Goal: Information Seeking & Learning: Stay updated

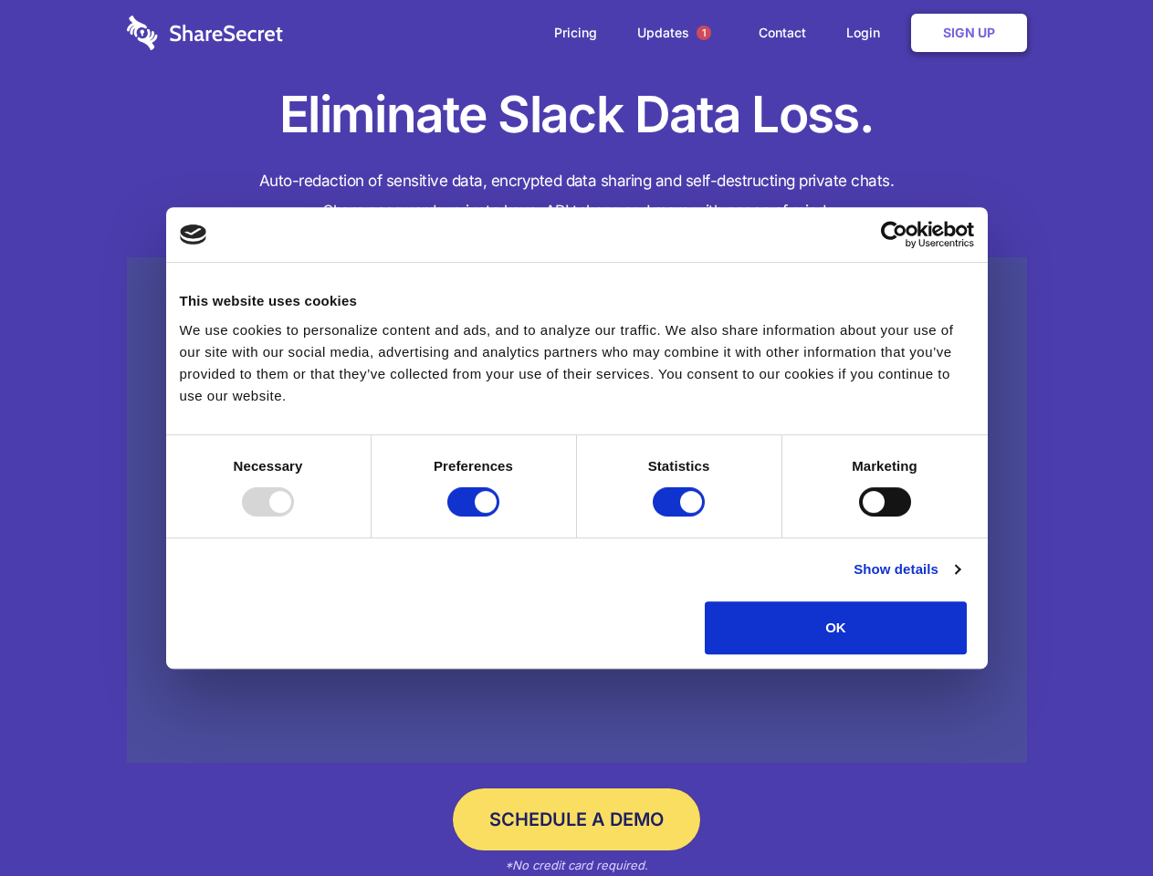
click at [294, 517] on div at bounding box center [268, 501] width 52 height 29
click at [499, 517] on input "Preferences" at bounding box center [473, 501] width 52 height 29
checkbox input "false"
click at [681, 517] on input "Statistics" at bounding box center [679, 501] width 52 height 29
checkbox input "false"
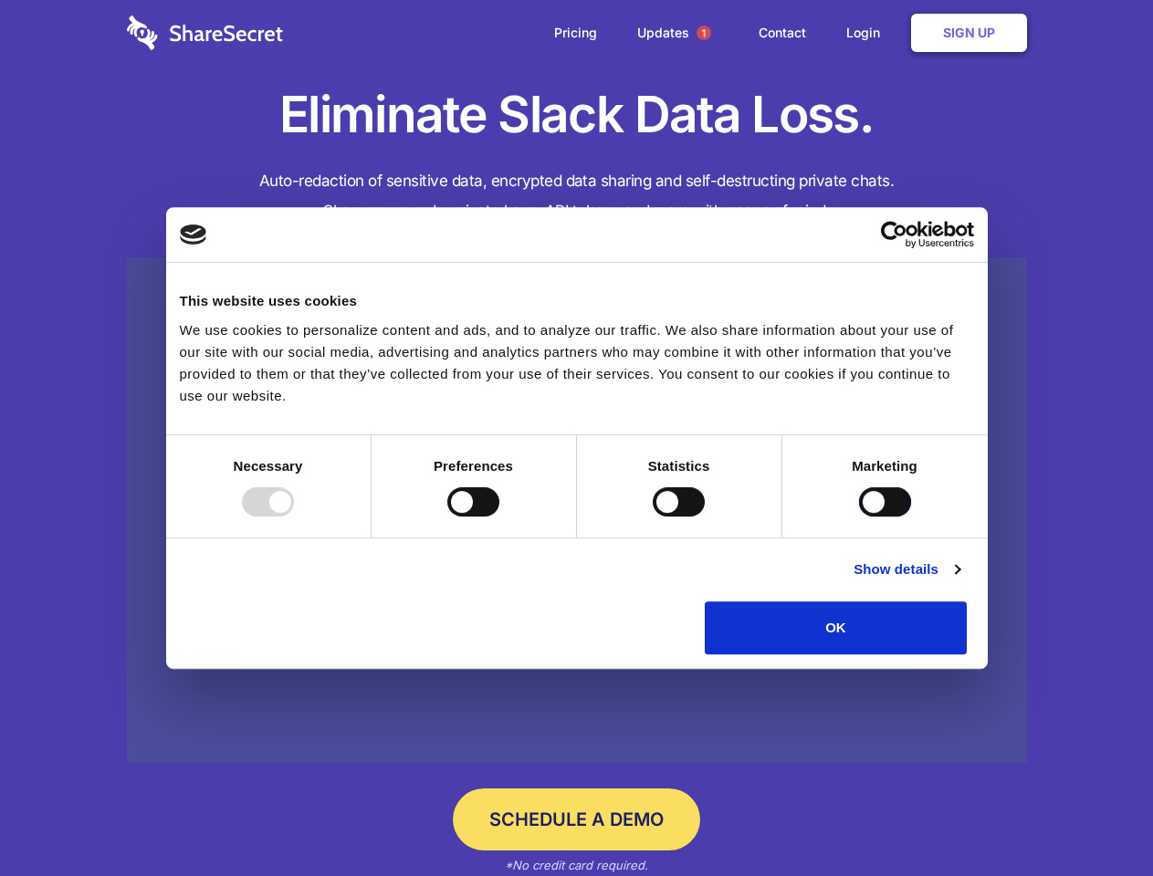
click at [859, 517] on input "Marketing" at bounding box center [885, 501] width 52 height 29
checkbox input "true"
click at [959, 580] on link "Show details" at bounding box center [906, 570] width 106 height 22
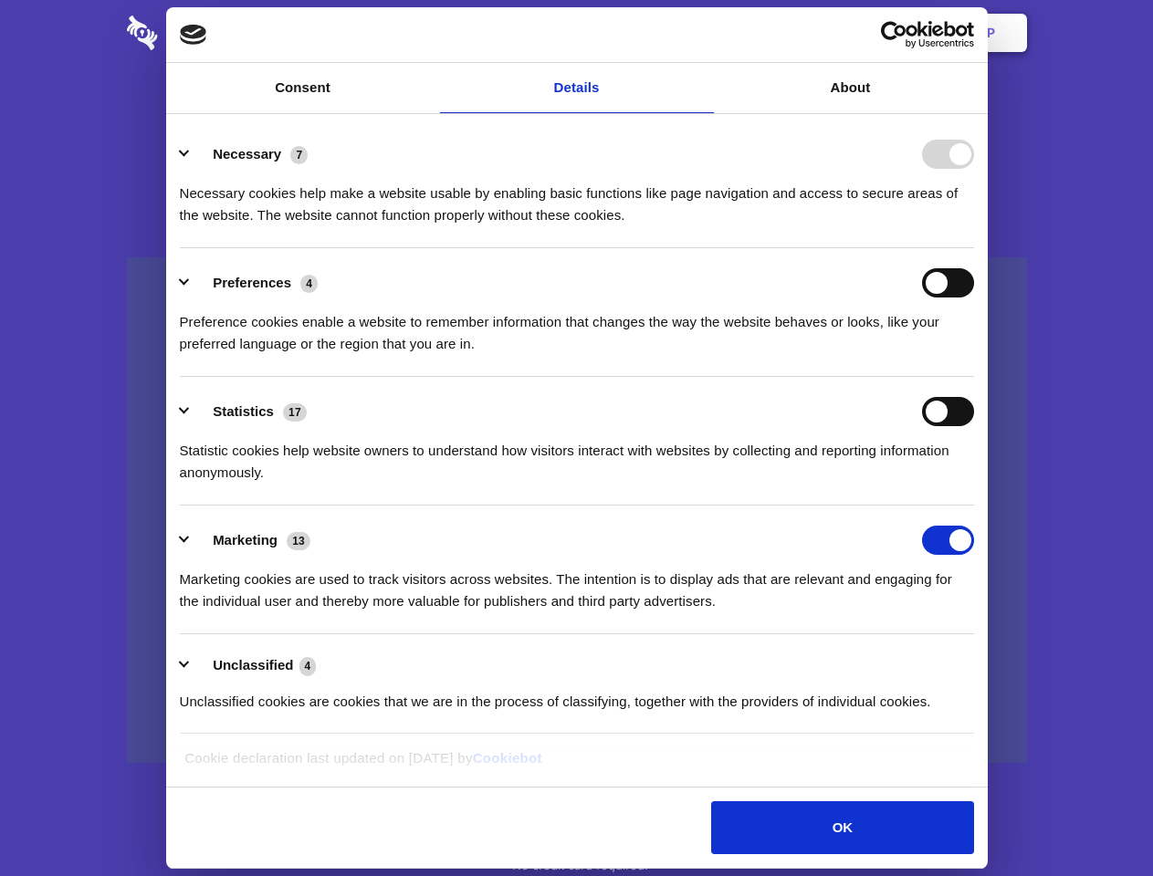
click at [982, 661] on ul "Necessary 7 Necessary cookies help make a website usable by enabling basic func…" at bounding box center [576, 427] width 811 height 615
click at [703, 33] on span "1" at bounding box center [703, 33] width 15 height 15
